Goal: Use online tool/utility: Utilize a website feature to perform a specific function

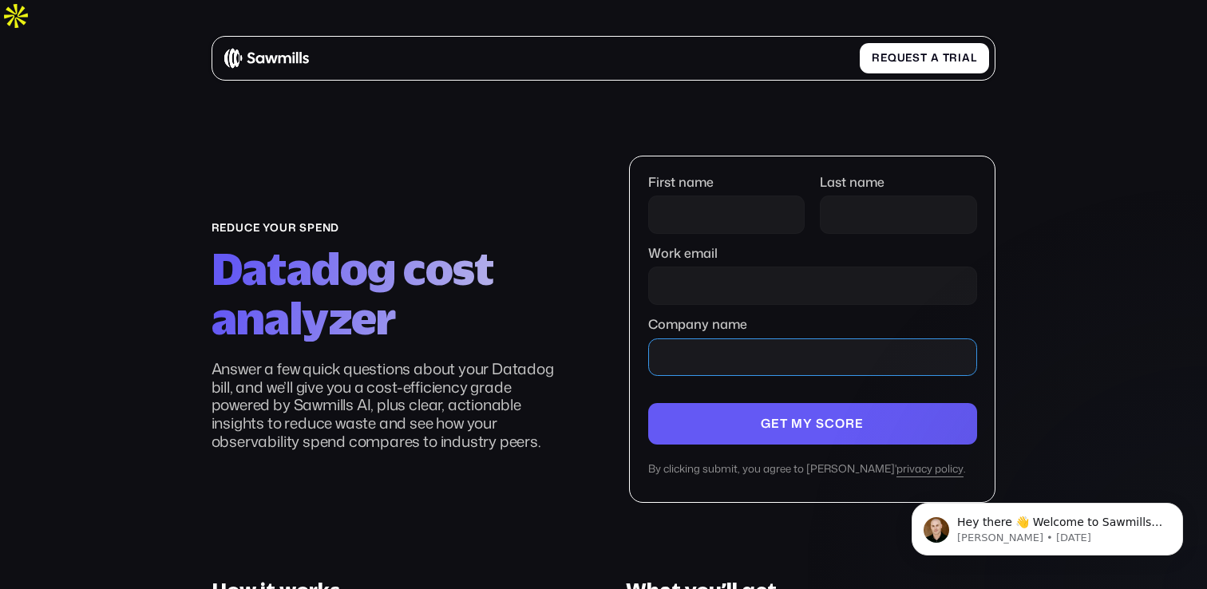
click at [809, 339] on input "Company name" at bounding box center [812, 358] width 329 height 38
click at [715, 267] on input "Work email" at bounding box center [812, 286] width 329 height 38
click at [1003, 250] on section "reduce your spend Datadog cost analyzer Answer a few quick questions about your…" at bounding box center [603, 530] width 1207 height 922
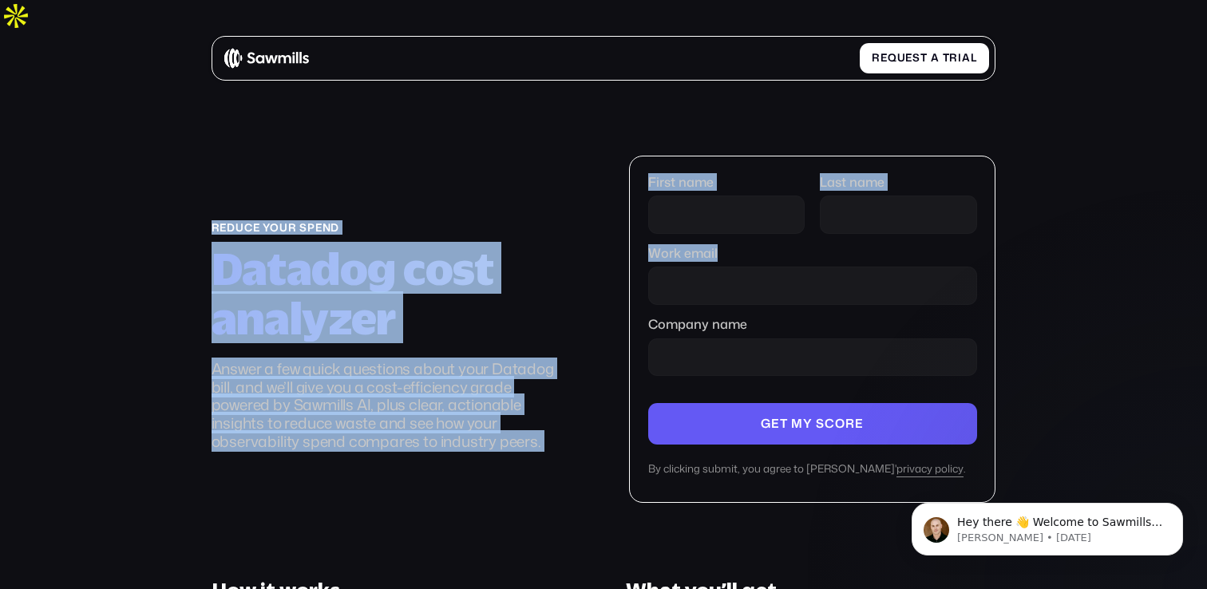
drag, startPoint x: 97, startPoint y: 61, endPoint x: 1126, endPoint y: 282, distance: 1052.6
click at [1126, 281] on section "reduce your spend Datadog cost analyzer Answer a few quick questions about your…" at bounding box center [603, 530] width 1207 height 922
click at [1127, 282] on section "reduce your spend Datadog cost analyzer Answer a few quick questions about your…" at bounding box center [603, 530] width 1207 height 922
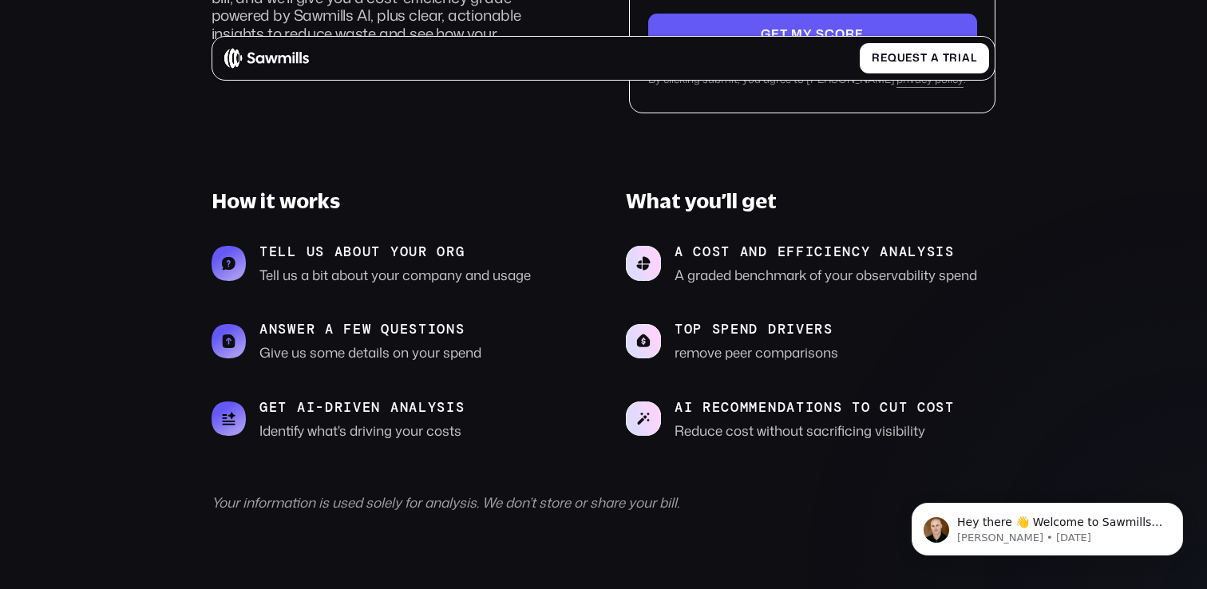
scroll to position [389, 0]
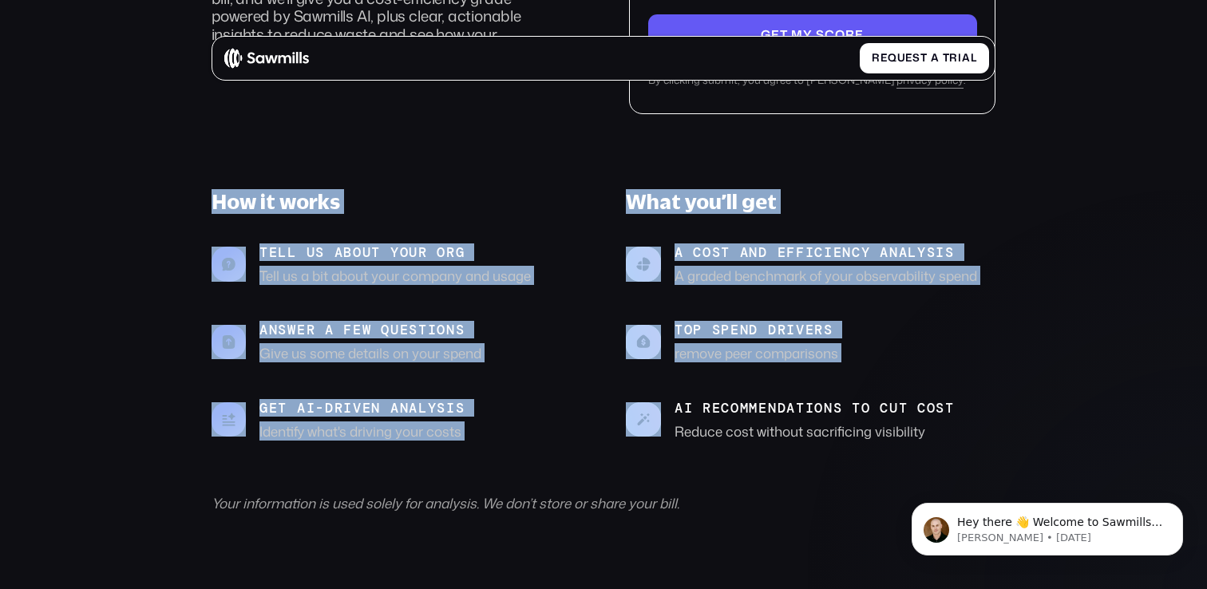
drag, startPoint x: 252, startPoint y: 149, endPoint x: 953, endPoint y: 358, distance: 730.9
click at [939, 354] on div "reduce your spend Datadog cost analyzer Answer a few quick questions about your…" at bounding box center [604, 139] width 785 height 745
click at [953, 358] on div "A cost and efficiency analysis A graded benchmark of your observability spend T…" at bounding box center [811, 342] width 370 height 196
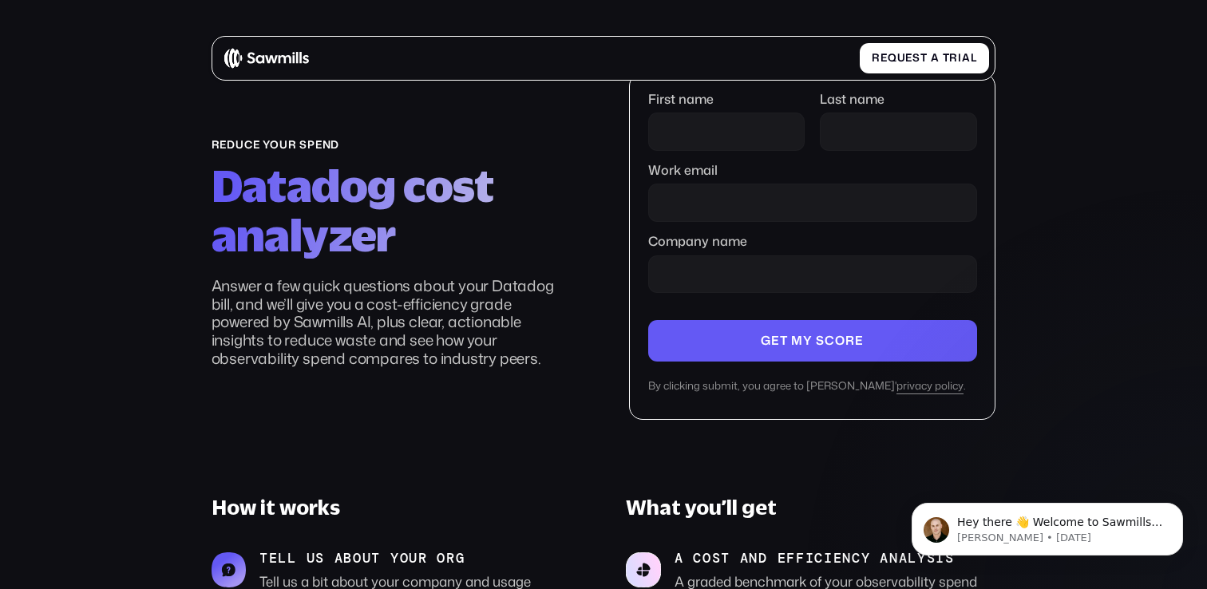
scroll to position [0, 0]
